Goal: Information Seeking & Learning: Learn about a topic

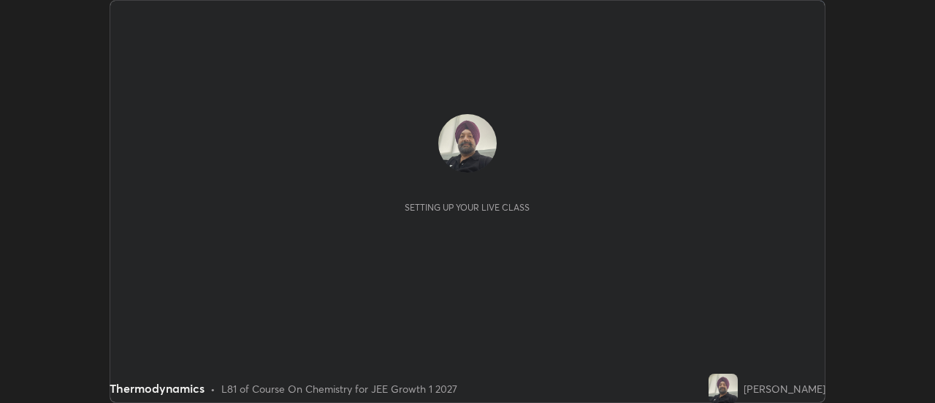
scroll to position [403, 935]
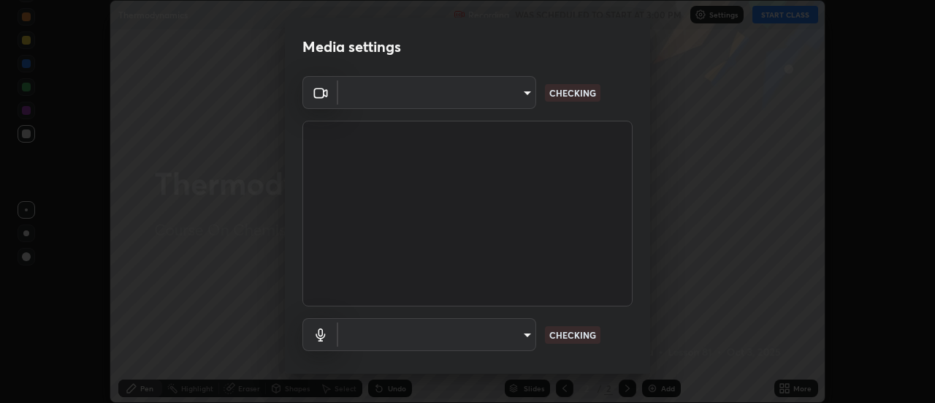
type input "20afe940cbeb59602439e807e0695b369d796bb7f65a41c81d65576627b30d72"
type input "ba4c52138f87483ab6386b7eac04ada058884bdffb85100b6cd20249b4154836"
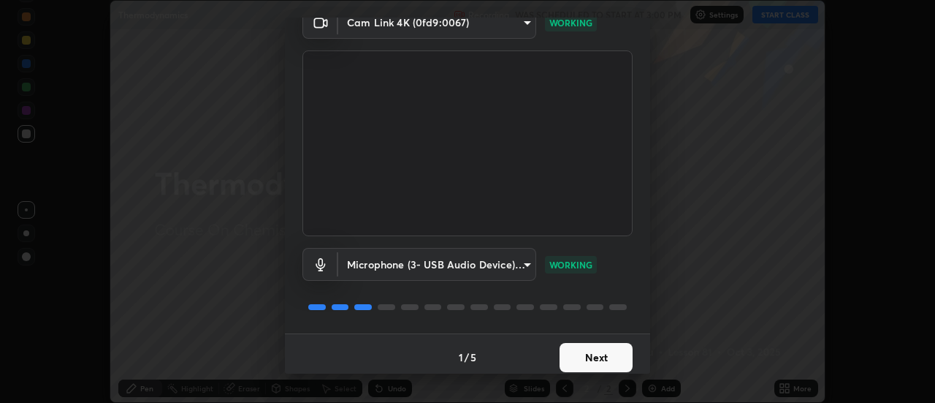
scroll to position [77, 0]
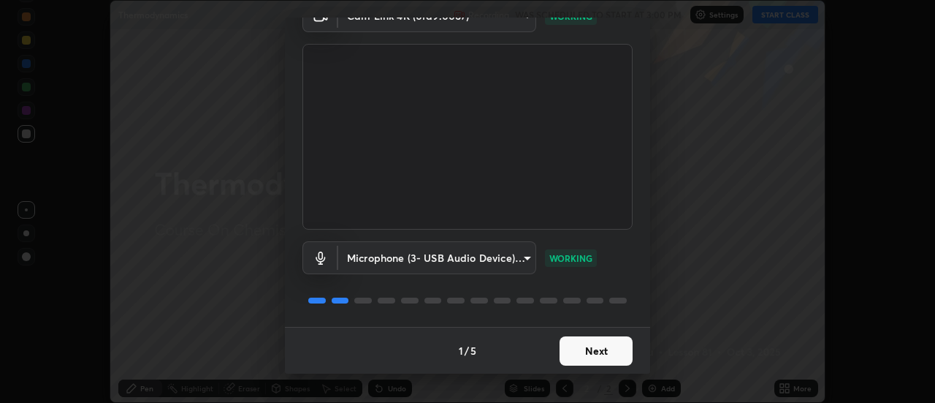
click at [582, 347] on button "Next" at bounding box center [596, 350] width 73 height 29
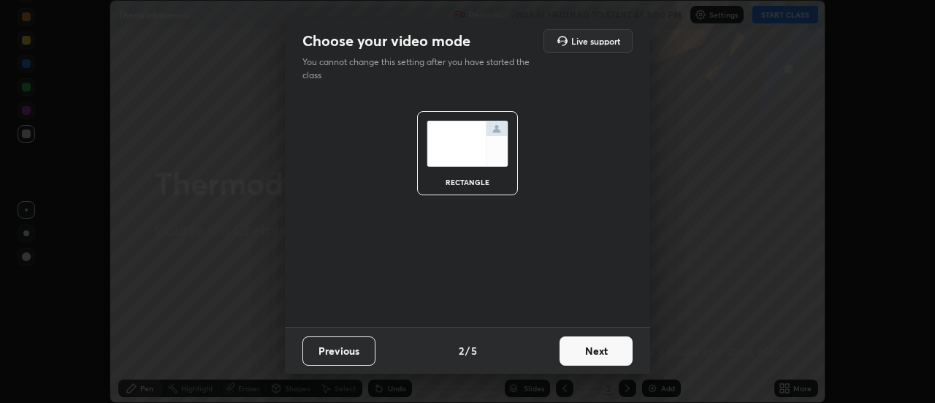
click at [580, 348] on button "Next" at bounding box center [596, 350] width 73 height 29
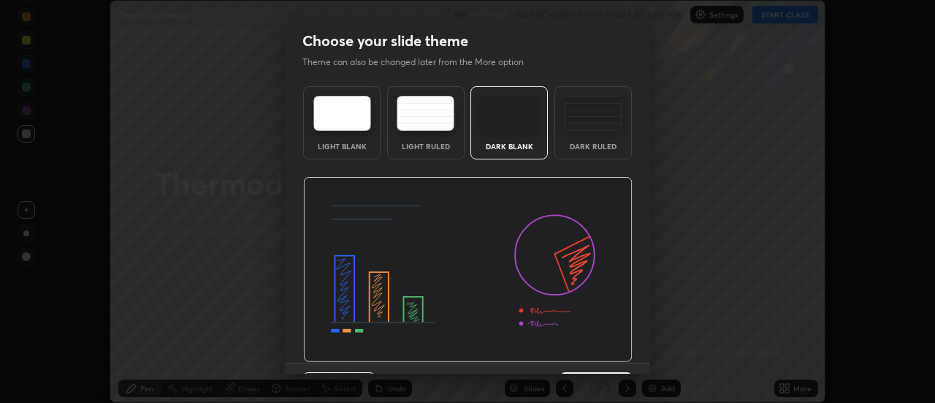
scroll to position [36, 0]
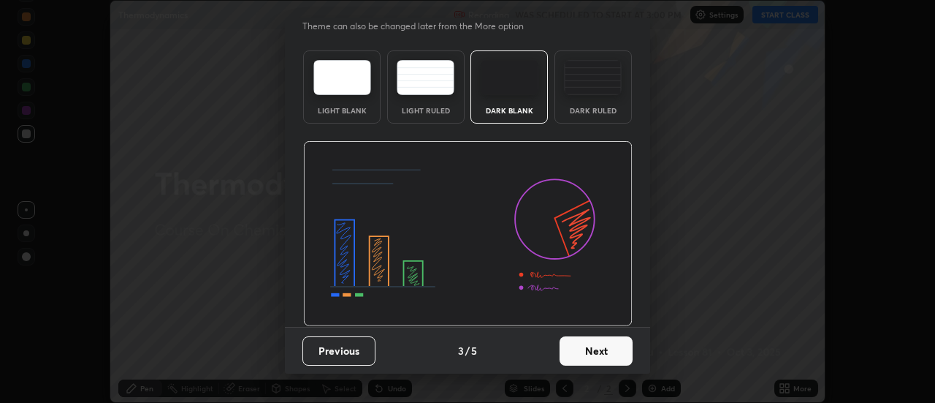
click at [590, 345] on button "Next" at bounding box center [596, 350] width 73 height 29
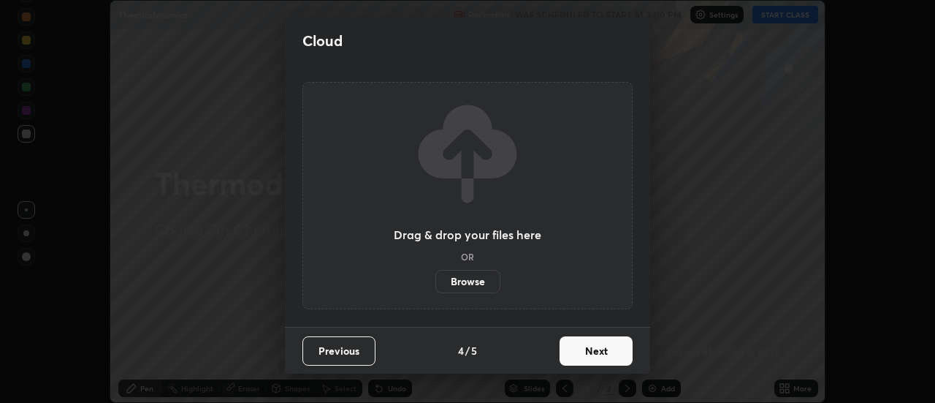
scroll to position [0, 0]
click at [590, 349] on button "Next" at bounding box center [596, 350] width 73 height 29
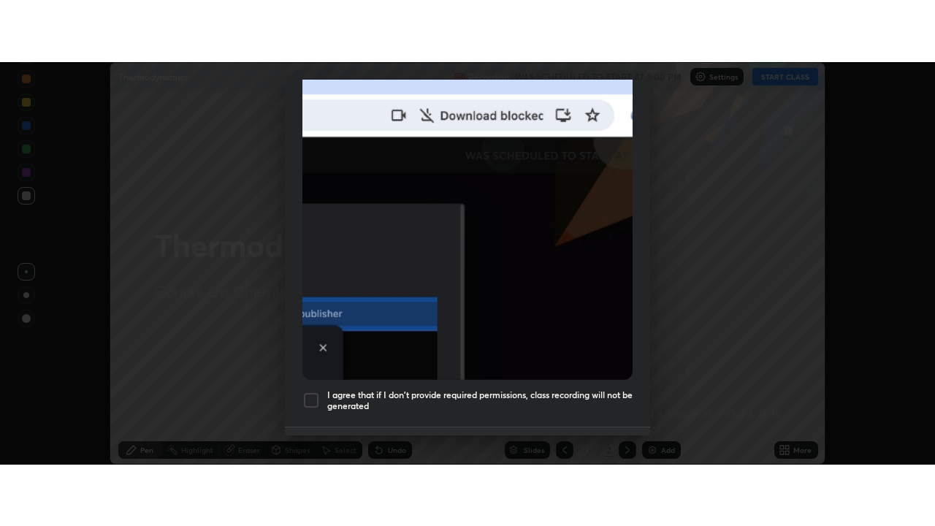
scroll to position [375, 0]
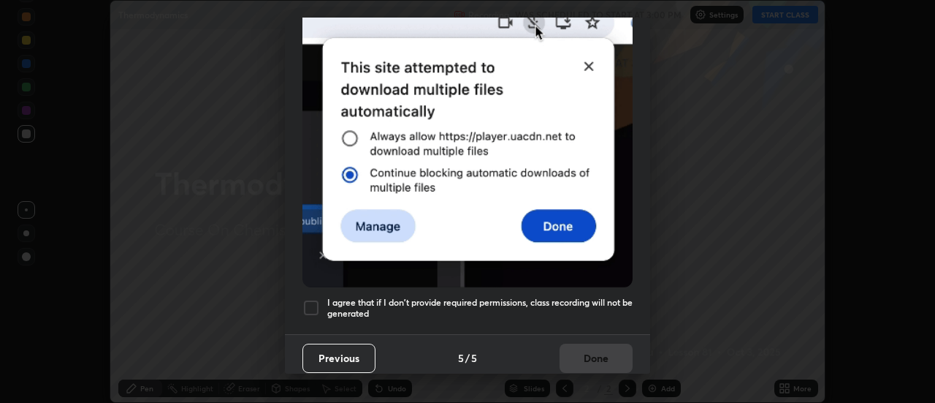
click at [311, 300] on div at bounding box center [312, 308] width 18 height 18
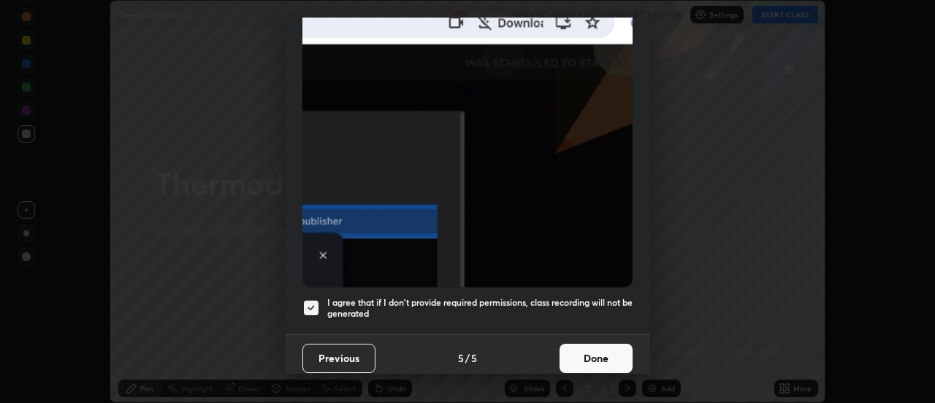
click at [592, 351] on button "Done" at bounding box center [596, 357] width 73 height 29
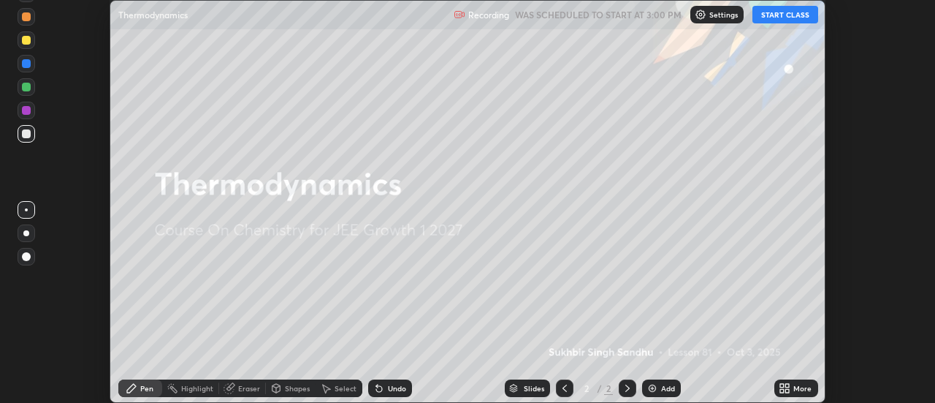
click at [667, 388] on div "Add" at bounding box center [668, 387] width 14 height 7
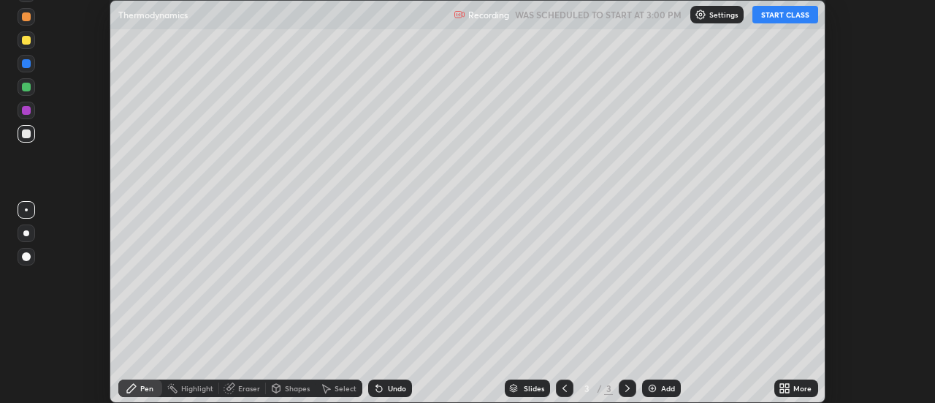
click at [788, 384] on icon at bounding box center [788, 386] width 4 height 4
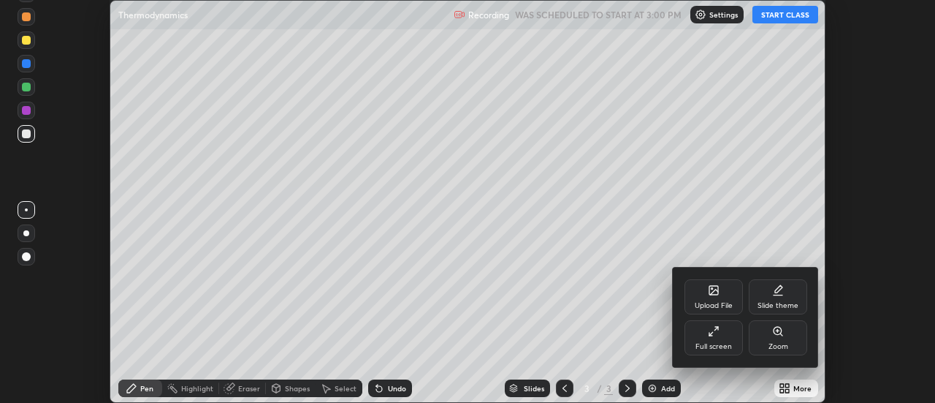
click at [728, 332] on div "Full screen" at bounding box center [714, 337] width 58 height 35
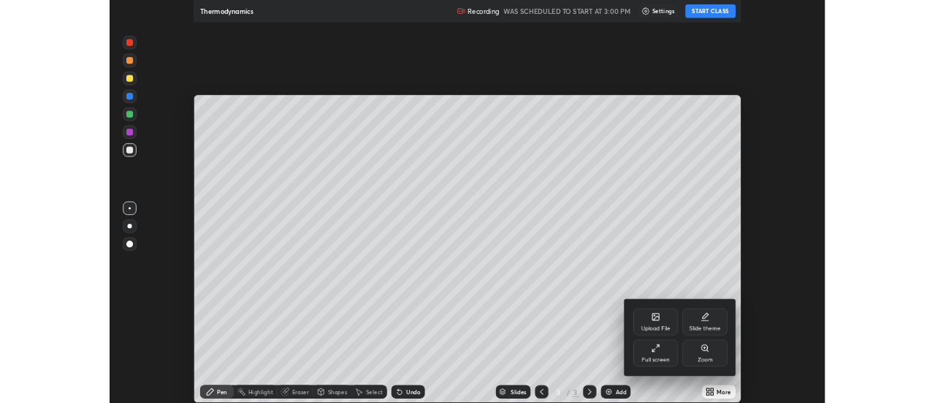
scroll to position [526, 935]
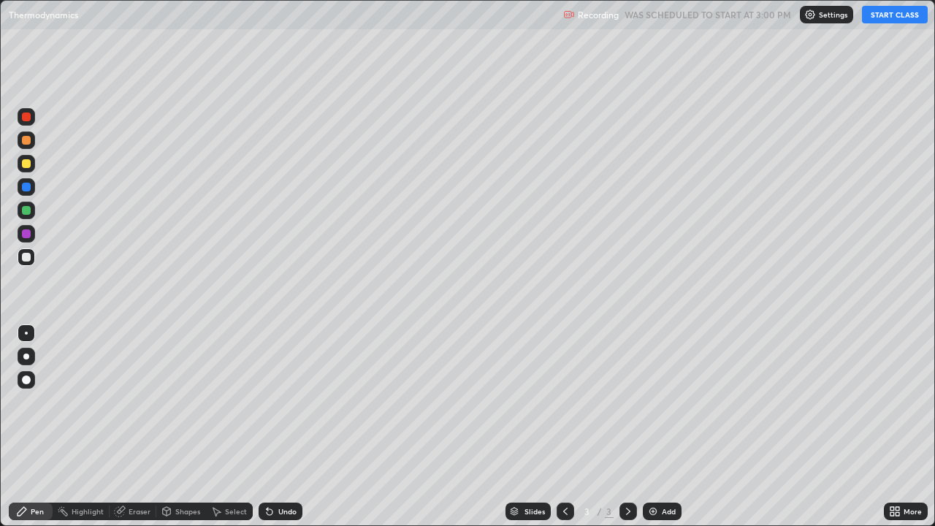
click at [888, 19] on button "START CLASS" at bounding box center [895, 15] width 66 height 18
click at [286, 402] on div "Undo" at bounding box center [287, 511] width 18 height 7
click at [655, 402] on img at bounding box center [653, 512] width 12 height 12
click at [654, 402] on img at bounding box center [653, 512] width 12 height 12
click at [564, 402] on icon at bounding box center [566, 512] width 12 height 12
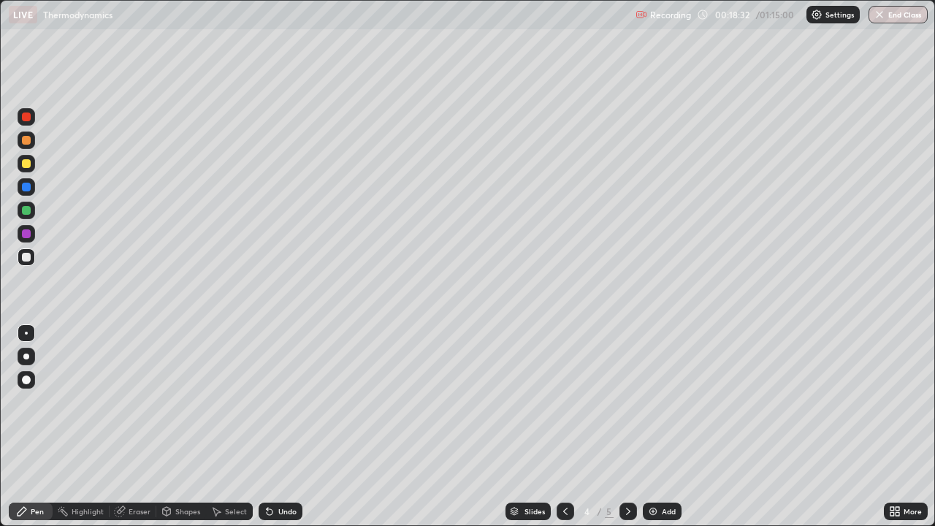
click at [656, 402] on img at bounding box center [653, 512] width 12 height 12
click at [665, 402] on div "Add" at bounding box center [662, 512] width 39 height 18
click at [657, 402] on img at bounding box center [653, 512] width 12 height 12
click at [133, 402] on div "Eraser" at bounding box center [140, 511] width 22 height 7
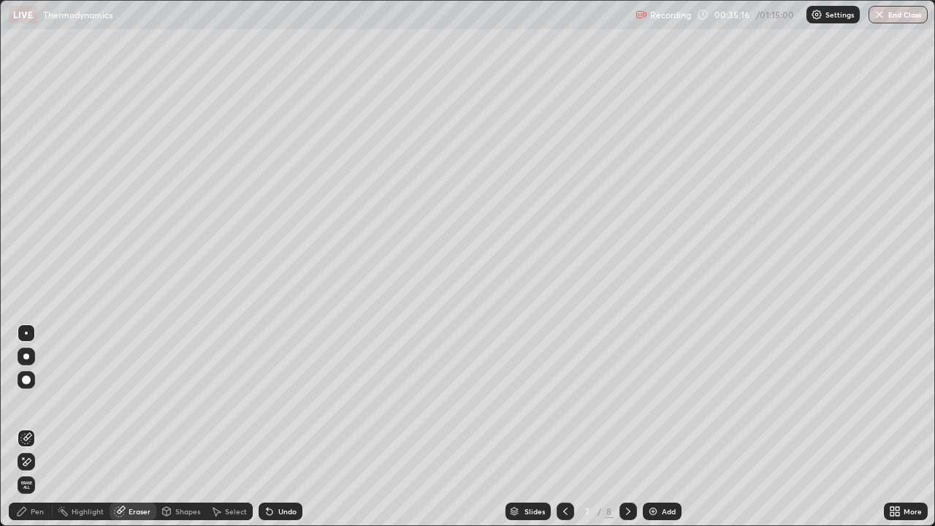
click at [44, 402] on div "Pen" at bounding box center [31, 512] width 44 height 18
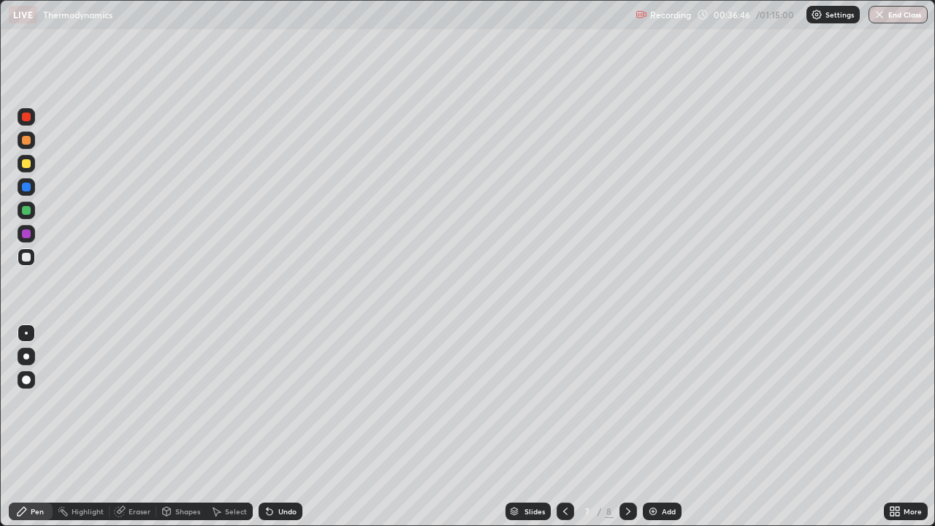
click at [663, 402] on div "Add" at bounding box center [669, 511] width 14 height 7
click at [658, 402] on div "Add" at bounding box center [662, 512] width 39 height 18
click at [272, 402] on icon at bounding box center [270, 512] width 12 height 12
click at [273, 402] on icon at bounding box center [270, 512] width 12 height 12
click at [281, 402] on div "Undo" at bounding box center [287, 511] width 18 height 7
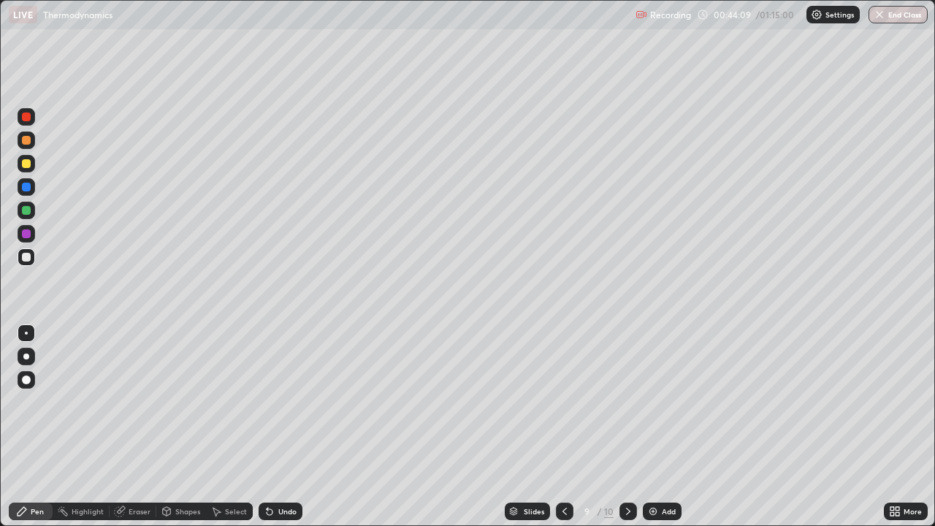
click at [284, 402] on div "Undo" at bounding box center [281, 512] width 44 height 18
click at [284, 402] on div "Undo" at bounding box center [287, 511] width 18 height 7
click at [282, 402] on div "Undo" at bounding box center [281, 512] width 44 height 18
click at [286, 402] on div "Undo" at bounding box center [287, 511] width 18 height 7
click at [288, 402] on div "Undo" at bounding box center [281, 512] width 44 height 18
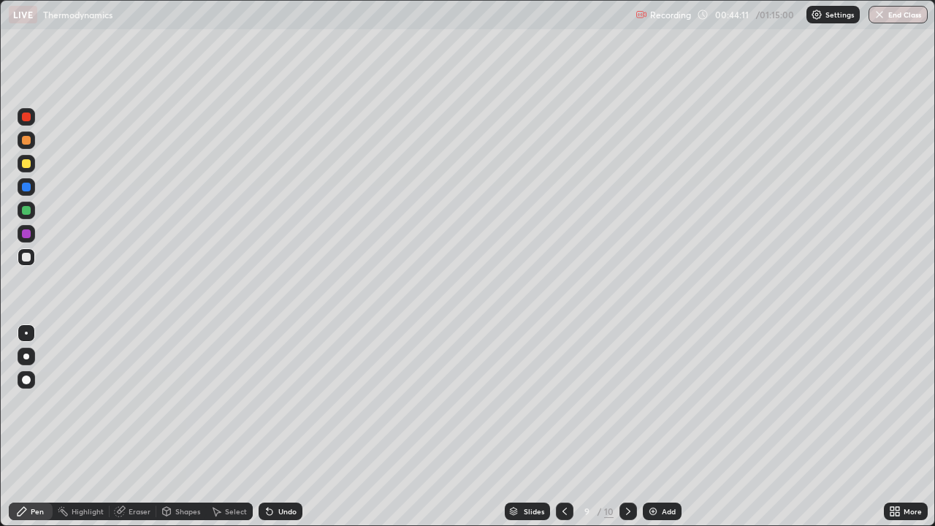
click at [286, 402] on div "Undo" at bounding box center [287, 511] width 18 height 7
click at [660, 402] on div "Add" at bounding box center [662, 512] width 39 height 18
click at [290, 402] on div "Undo" at bounding box center [287, 511] width 18 height 7
click at [656, 402] on img at bounding box center [653, 512] width 12 height 12
click at [278, 402] on div "Undo" at bounding box center [287, 511] width 18 height 7
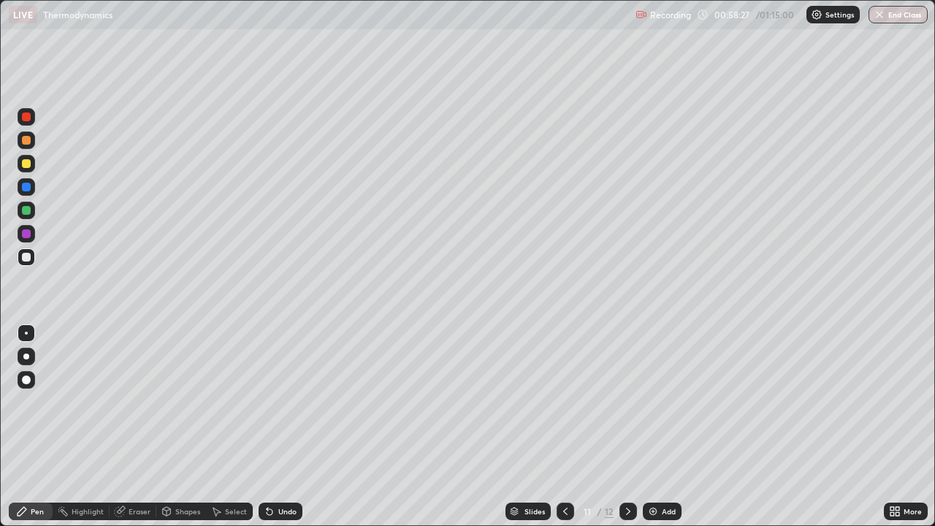
click at [278, 402] on div "Undo" at bounding box center [287, 511] width 18 height 7
click at [653, 402] on img at bounding box center [653, 512] width 12 height 12
click at [656, 402] on img at bounding box center [653, 512] width 12 height 12
click at [652, 402] on img at bounding box center [653, 512] width 12 height 12
click at [880, 20] on img "button" at bounding box center [881, 15] width 12 height 12
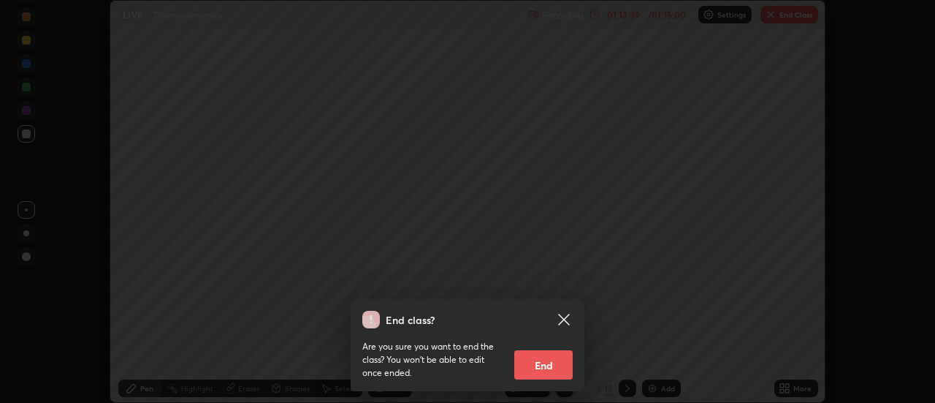
scroll to position [72676, 72144]
